Goal: Information Seeking & Learning: Learn about a topic

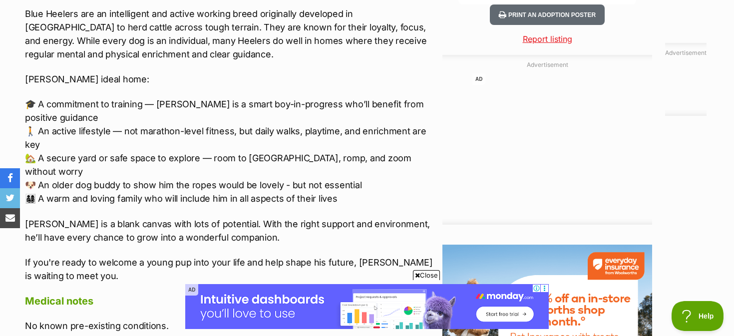
scroll to position [1056, 0]
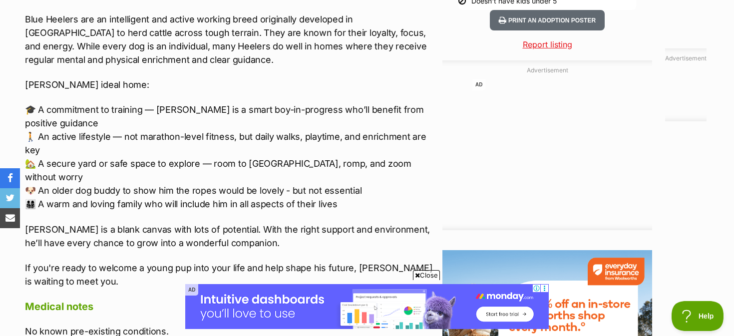
click at [357, 178] on p "🎓 A commitment to training — [PERSON_NAME] is a smart boy-in-progress who’ll be…" at bounding box center [231, 157] width 413 height 108
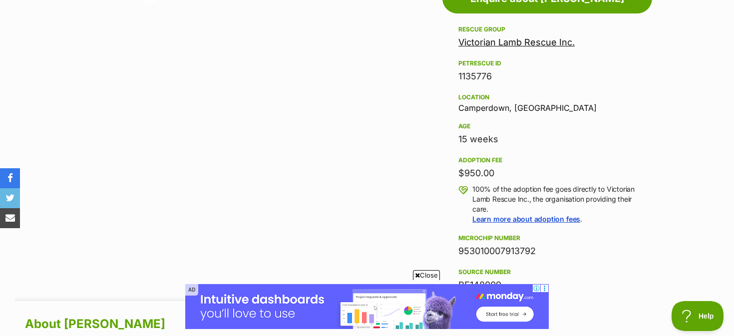
scroll to position [467, 0]
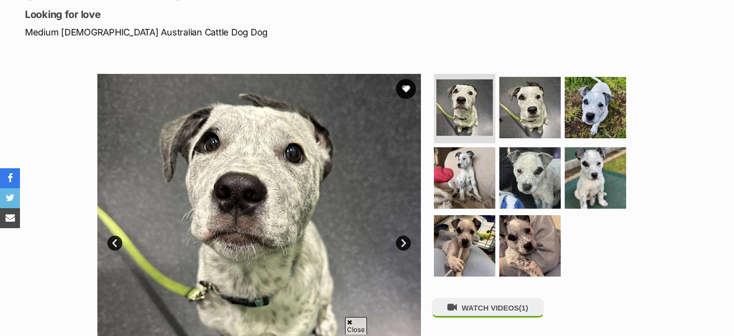
scroll to position [138, 0]
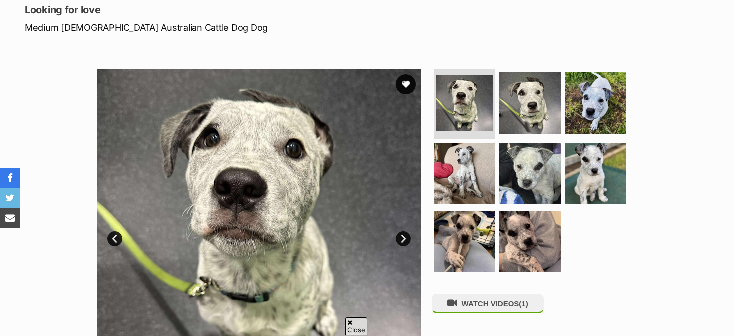
click at [251, 179] on img at bounding box center [259, 231] width 324 height 324
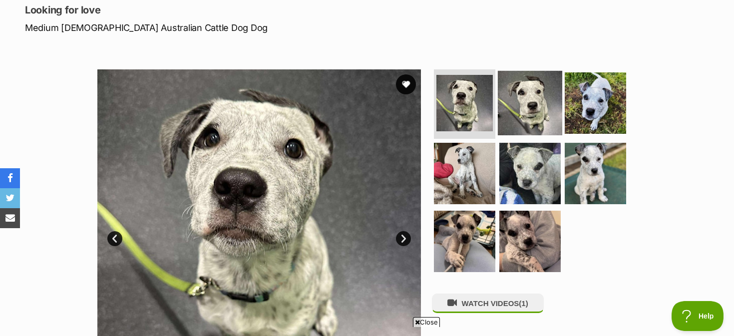
click at [539, 96] on img at bounding box center [530, 102] width 64 height 64
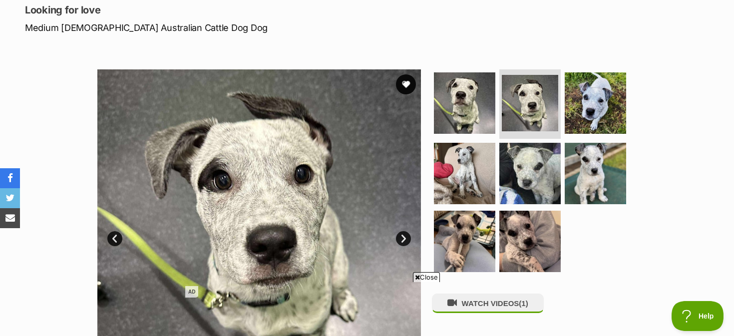
click at [400, 239] on link "Next" at bounding box center [403, 238] width 15 height 15
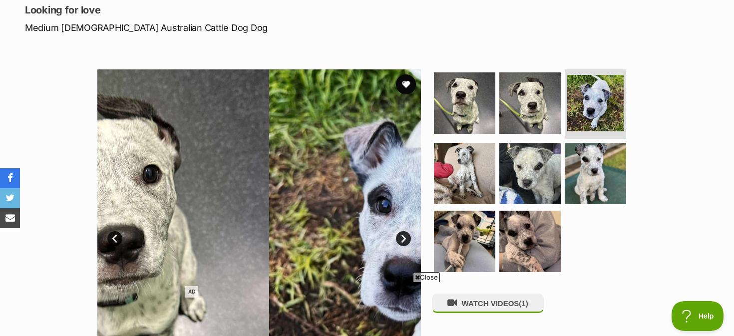
click at [400, 239] on link "Next" at bounding box center [403, 238] width 15 height 15
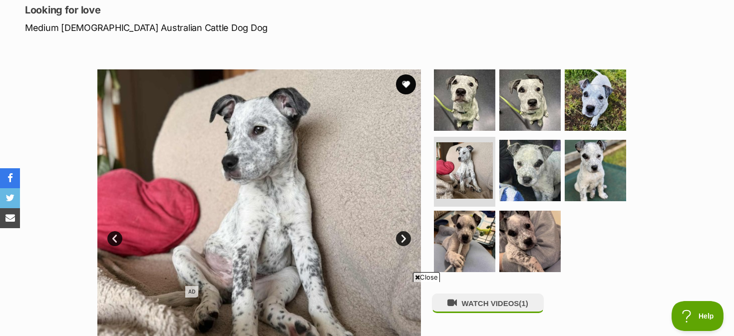
click at [400, 239] on link "Next" at bounding box center [403, 238] width 15 height 15
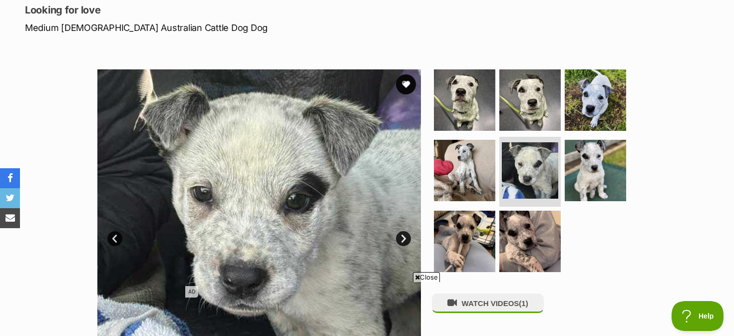
click at [116, 236] on link "Prev" at bounding box center [114, 238] width 15 height 15
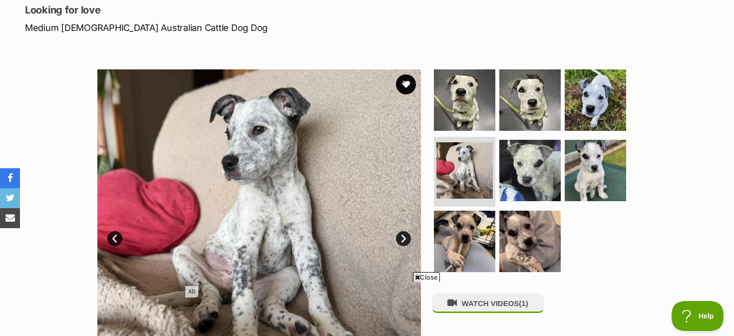
click at [116, 236] on link "Prev" at bounding box center [114, 238] width 15 height 15
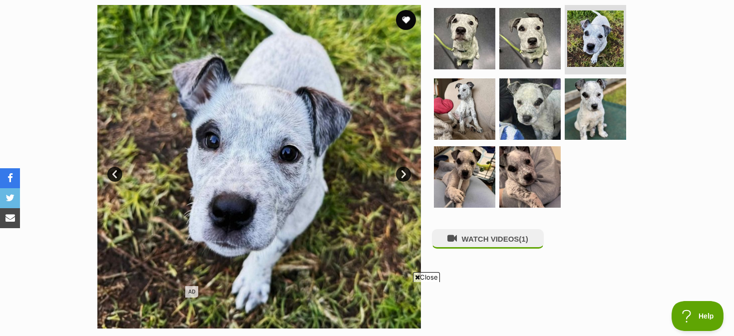
scroll to position [205, 0]
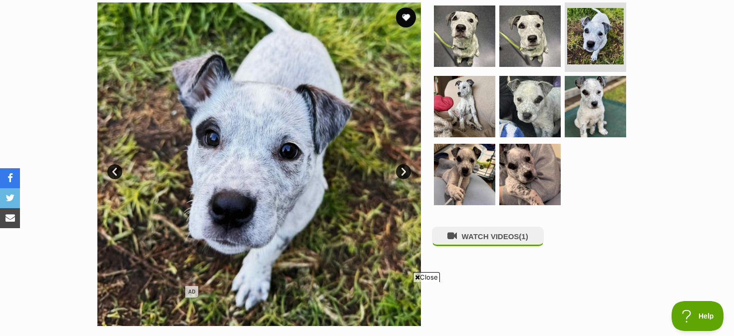
click at [119, 169] on link "Prev" at bounding box center [114, 171] width 15 height 15
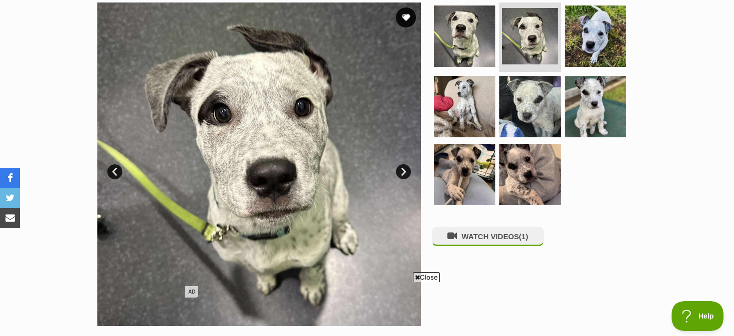
drag, startPoint x: 294, startPoint y: 107, endPoint x: 310, endPoint y: 87, distance: 25.6
click at [0, 0] on div "Available 2 of 8 images 2 of 8 images 2 of 8 images 2 of 8 images 2 of 8 images…" at bounding box center [367, 157] width 734 height 339
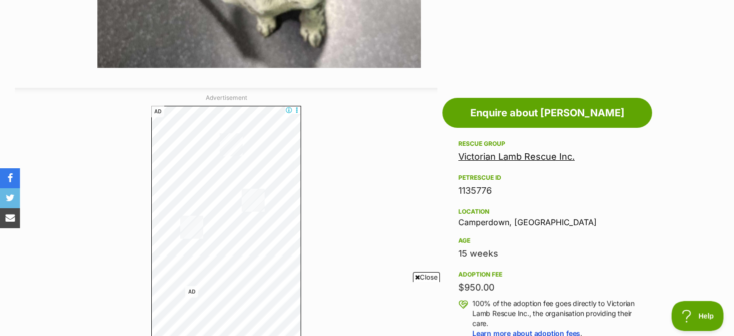
scroll to position [134, 0]
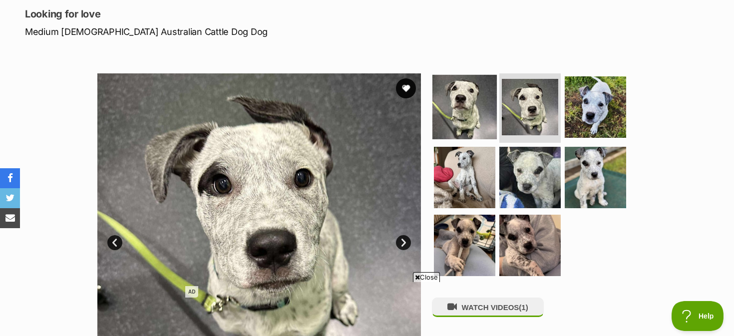
click at [469, 102] on img at bounding box center [465, 106] width 64 height 64
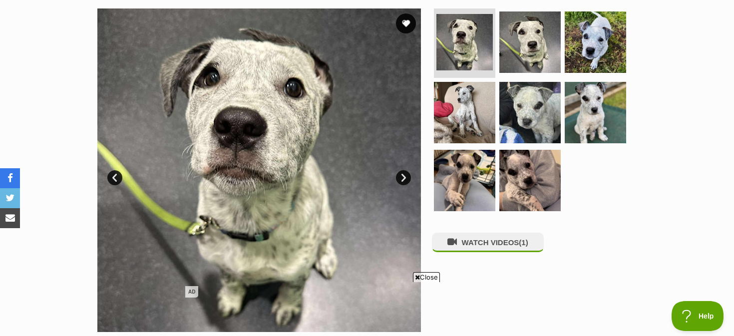
scroll to position [193, 0]
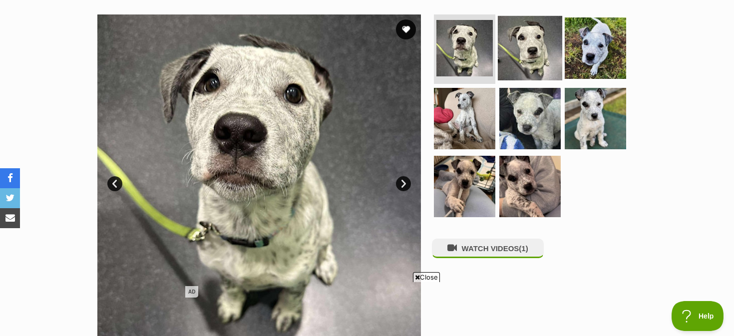
click at [535, 60] on img at bounding box center [530, 47] width 64 height 64
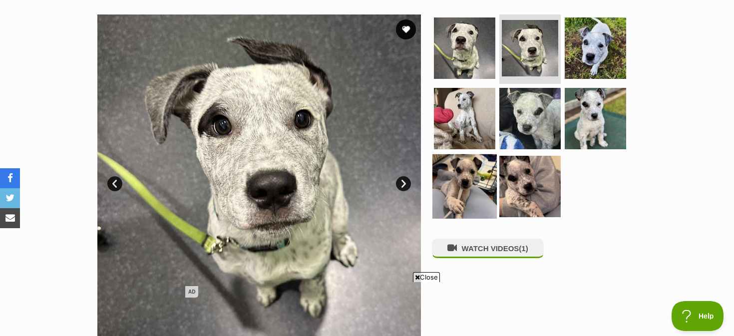
click at [476, 162] on img at bounding box center [465, 186] width 64 height 64
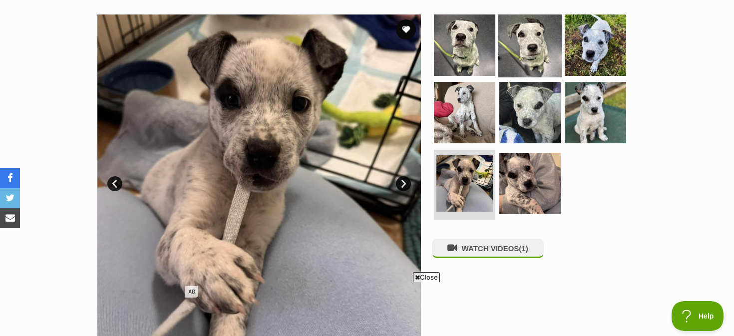
click at [536, 39] on img at bounding box center [530, 44] width 64 height 64
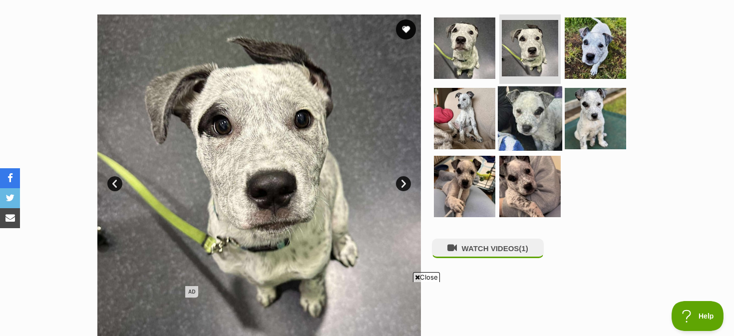
click at [552, 112] on img at bounding box center [530, 118] width 64 height 64
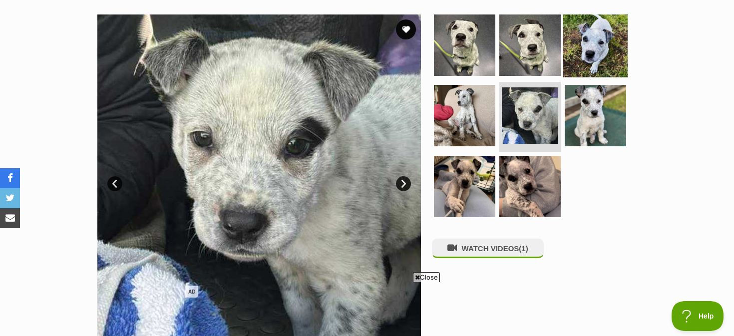
click at [593, 43] on img at bounding box center [595, 44] width 64 height 64
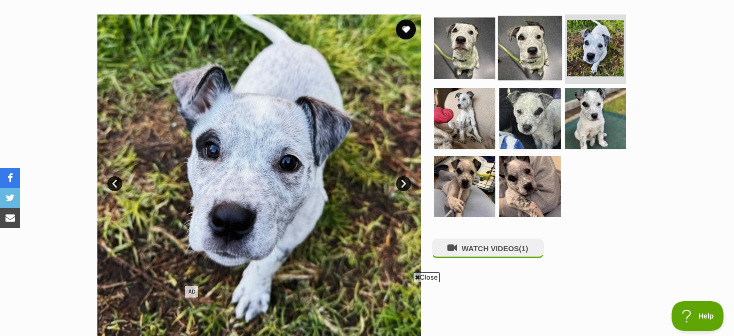
click at [518, 43] on img at bounding box center [530, 47] width 64 height 64
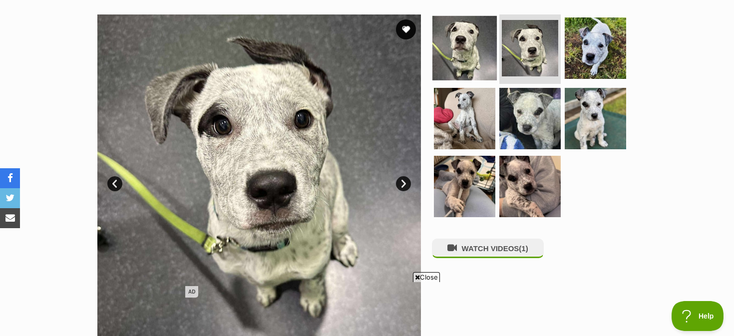
click at [469, 42] on img at bounding box center [465, 47] width 64 height 64
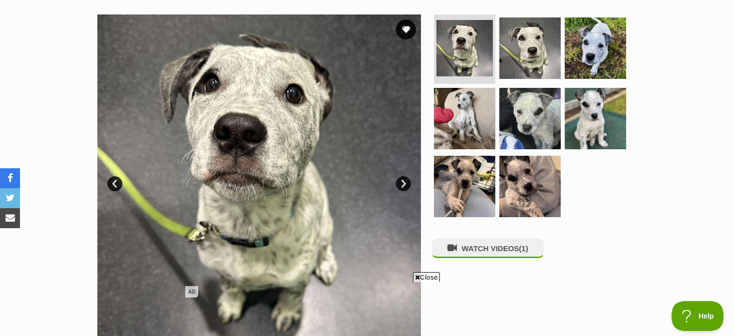
click at [402, 186] on link "Next" at bounding box center [403, 183] width 15 height 15
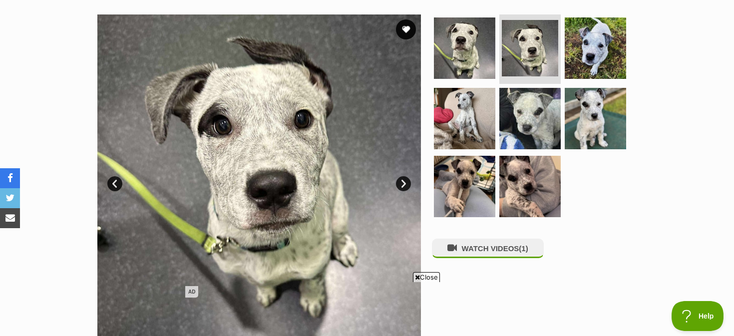
click at [402, 186] on link "Next" at bounding box center [403, 183] width 15 height 15
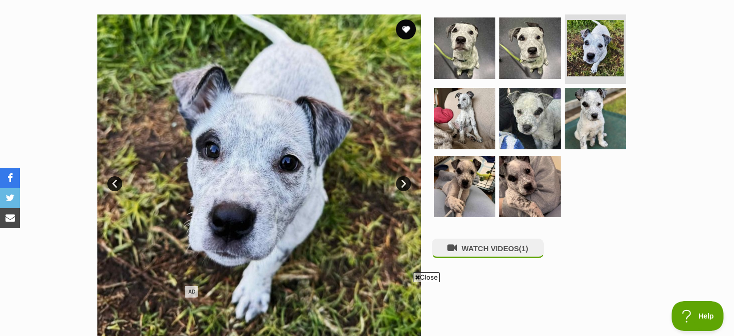
click at [402, 186] on link "Next" at bounding box center [403, 183] width 15 height 15
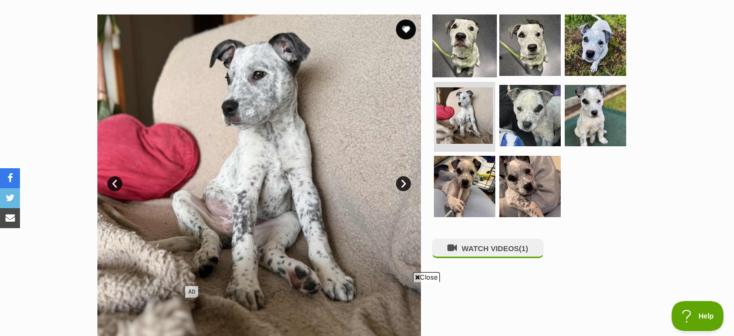
click at [472, 76] on img at bounding box center [465, 44] width 64 height 64
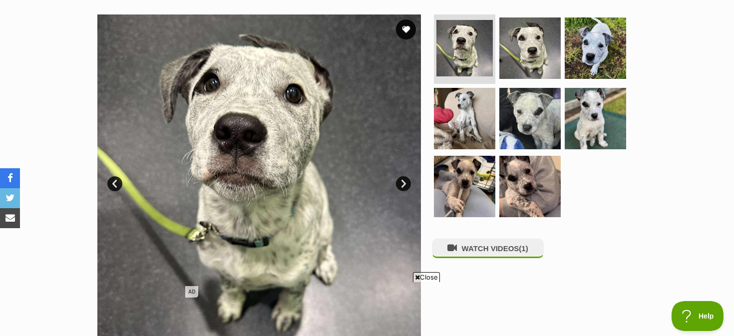
click at [407, 181] on link "Next" at bounding box center [403, 183] width 15 height 15
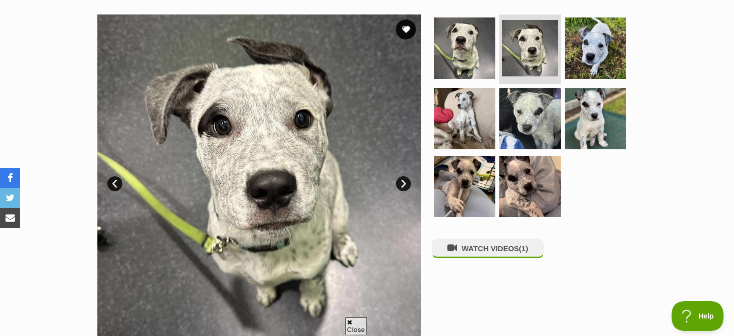
scroll to position [269, 0]
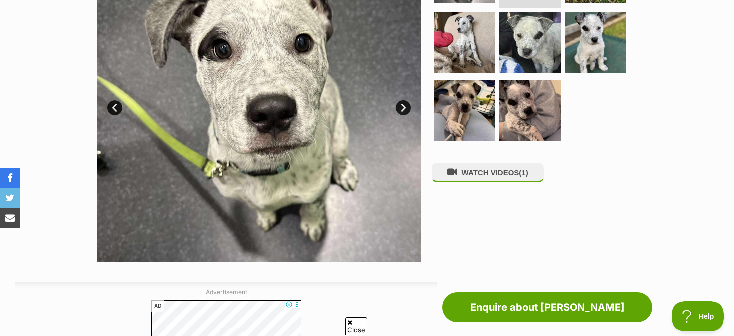
click at [115, 105] on link "Prev" at bounding box center [114, 107] width 15 height 15
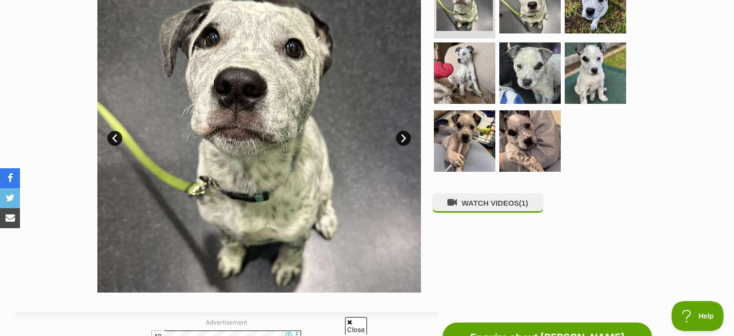
scroll to position [210, 0]
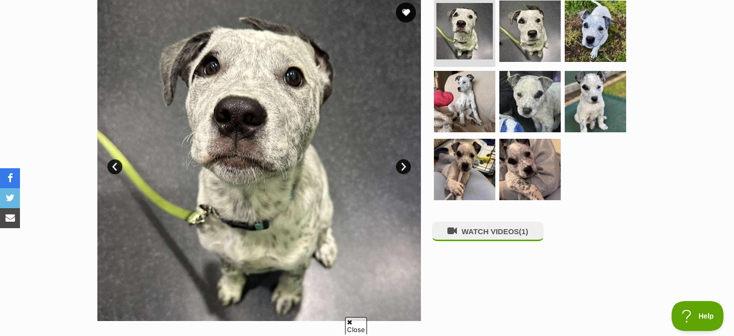
click at [403, 168] on link "Next" at bounding box center [403, 166] width 15 height 15
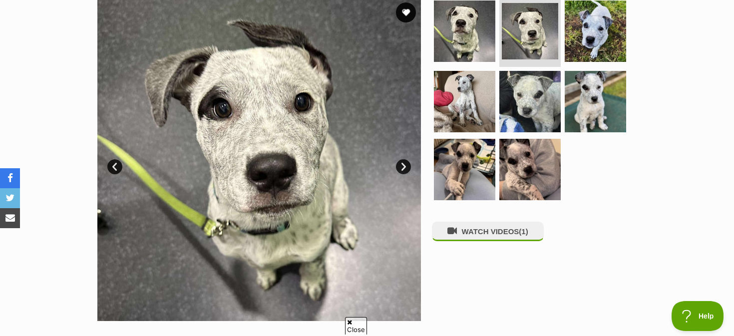
click at [400, 167] on link "Next" at bounding box center [403, 166] width 15 height 15
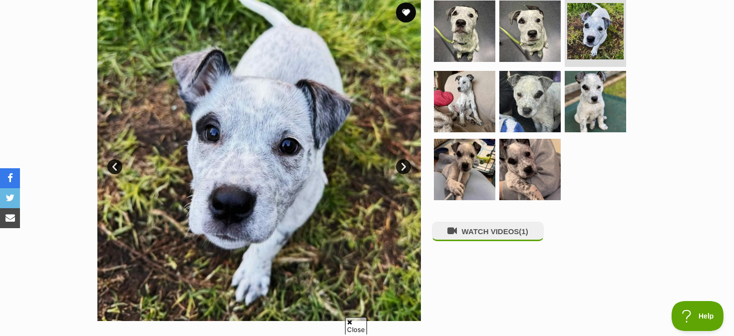
click at [398, 167] on link "Next" at bounding box center [403, 166] width 15 height 15
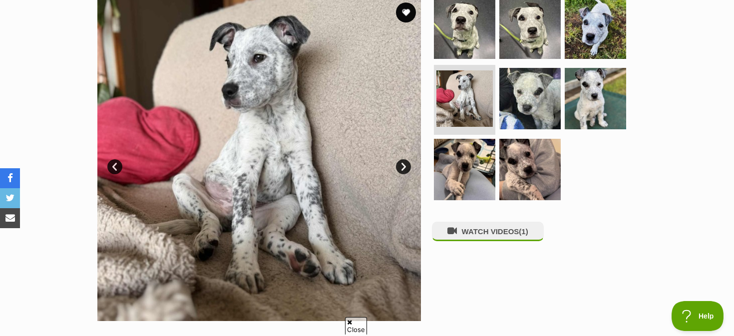
click at [404, 166] on link "Next" at bounding box center [403, 166] width 15 height 15
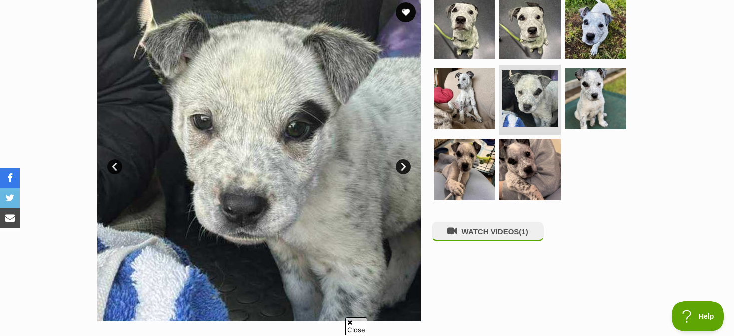
click at [404, 165] on link "Next" at bounding box center [403, 166] width 15 height 15
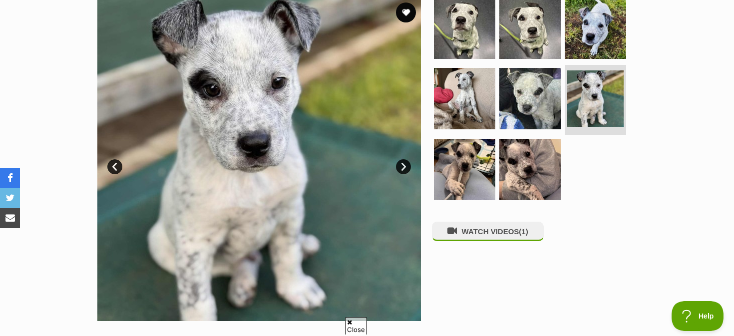
scroll to position [245, 0]
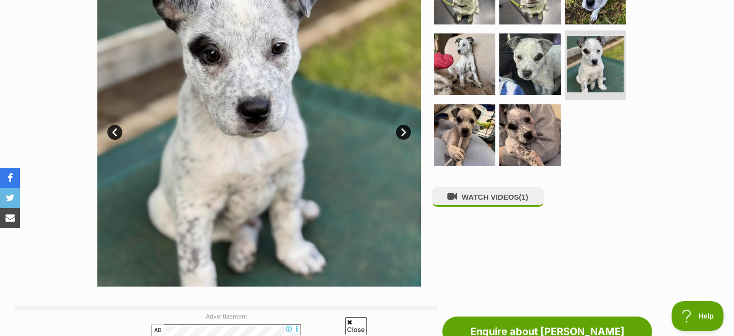
click at [407, 132] on link "Next" at bounding box center [403, 132] width 15 height 15
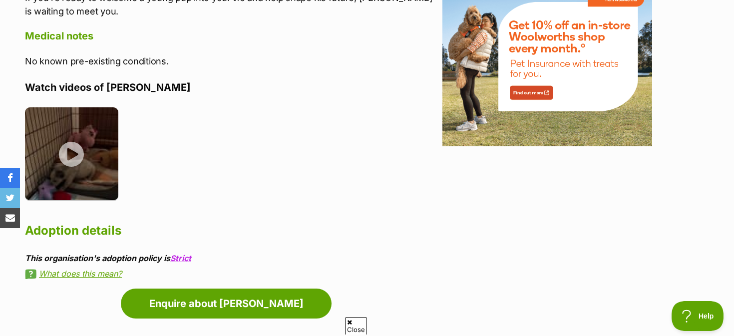
scroll to position [1332, 0]
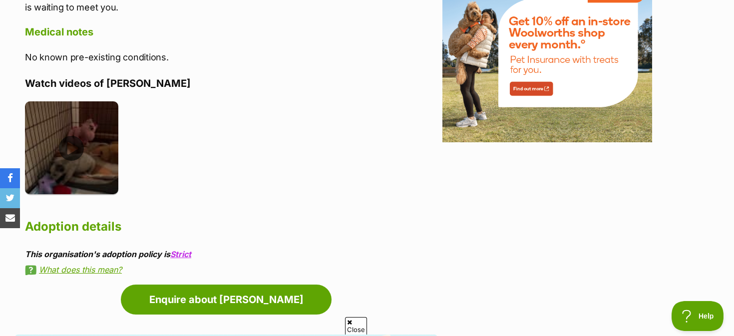
click at [72, 130] on img at bounding box center [71, 147] width 93 height 93
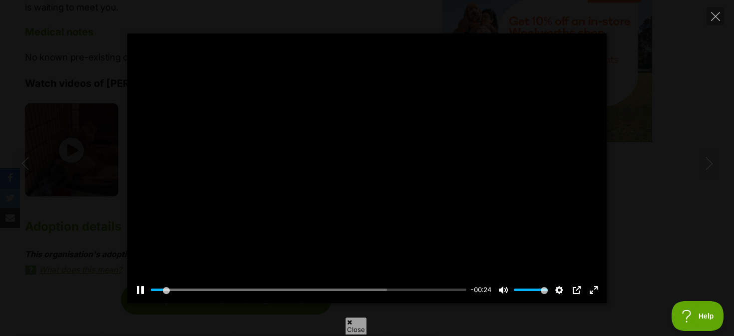
type input "4.64"
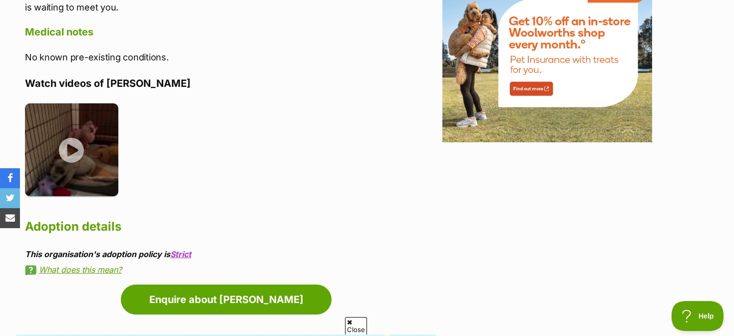
scroll to position [1563, 0]
